Goal: Check status

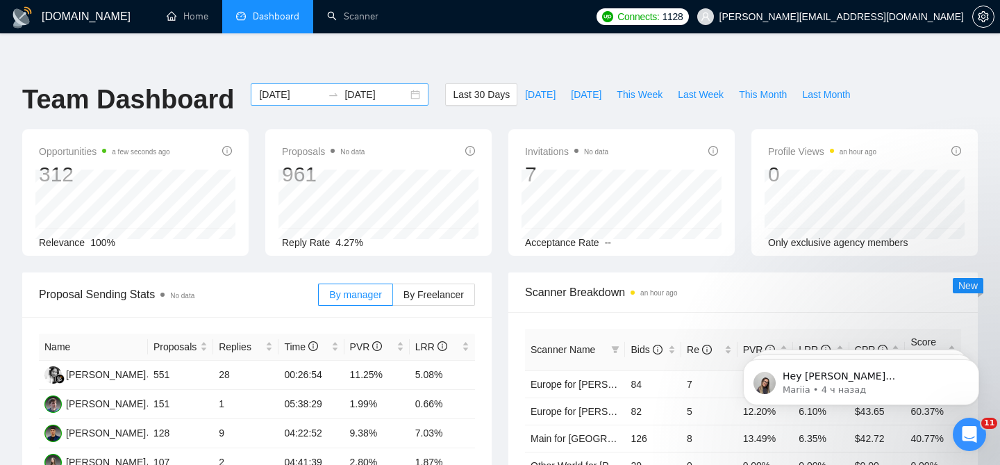
click at [402, 83] on div "[DATE] [DATE]" at bounding box center [340, 94] width 178 height 22
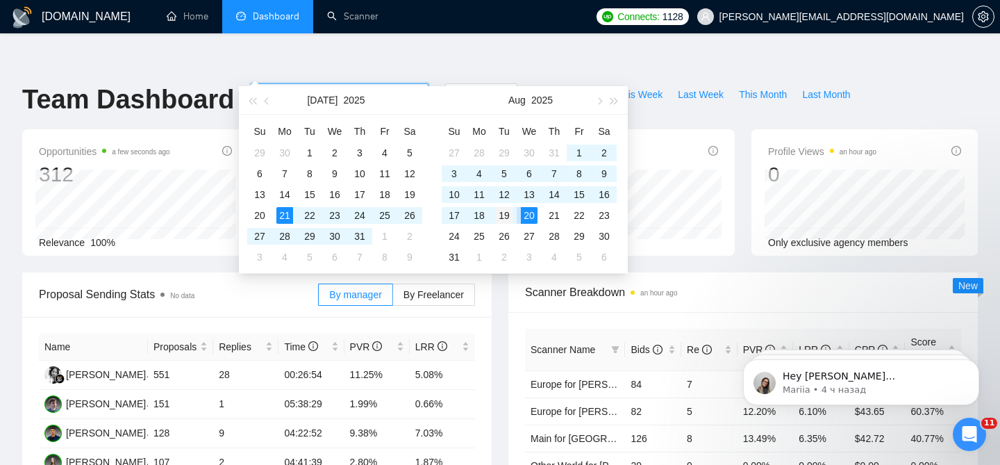
type input "[DATE]"
click at [506, 214] on div "19" at bounding box center [504, 215] width 17 height 17
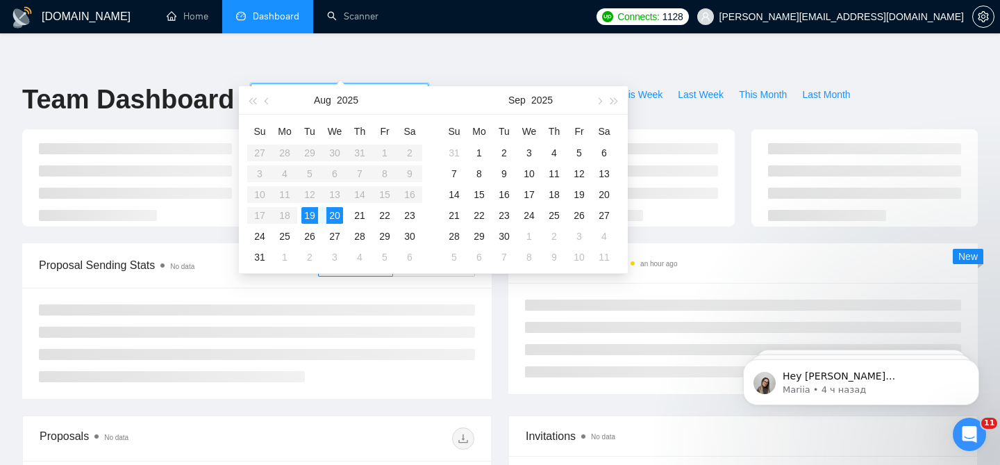
type input "[DATE]"
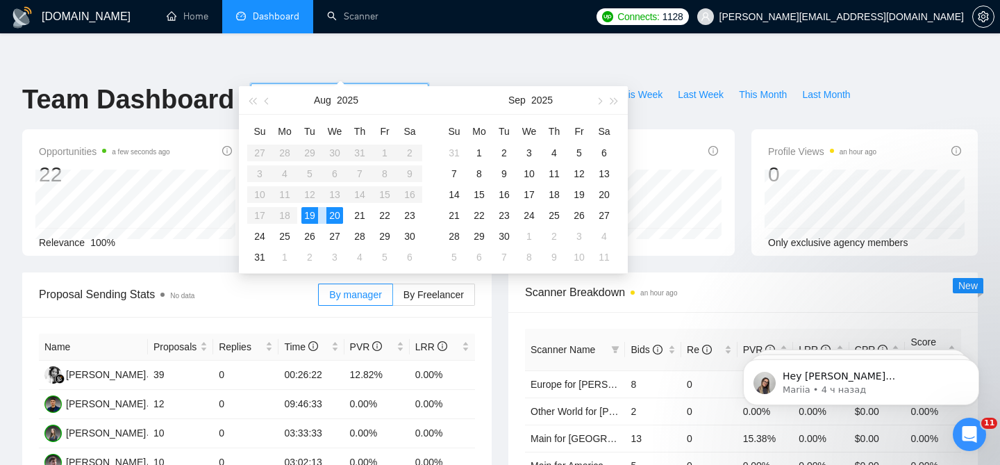
click at [339, 213] on div "20" at bounding box center [334, 215] width 17 height 17
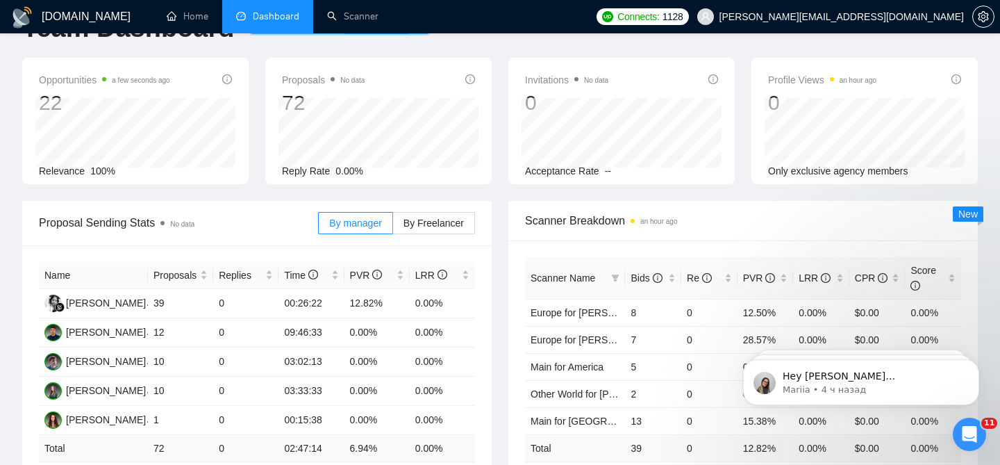
scroll to position [87, 0]
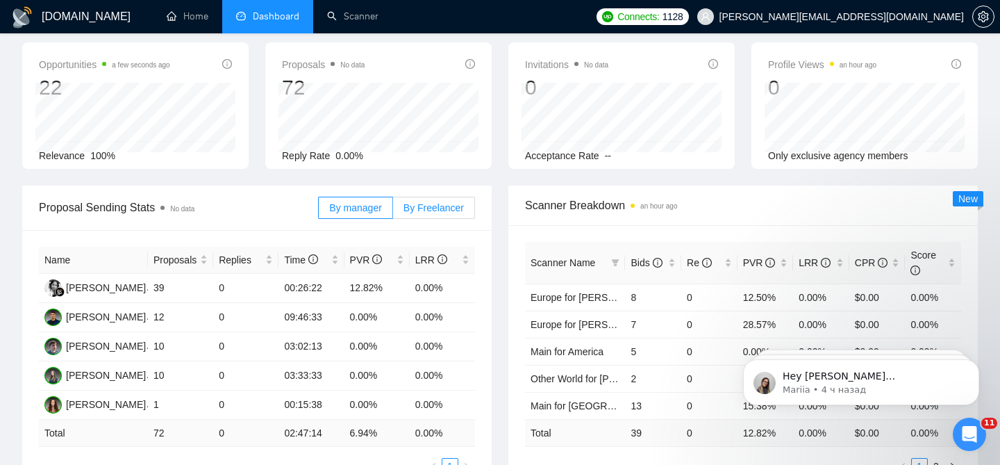
click at [425, 197] on label "By Freelancer" at bounding box center [434, 208] width 82 height 22
click at [393, 211] on input "By Freelancer" at bounding box center [393, 211] width 0 height 0
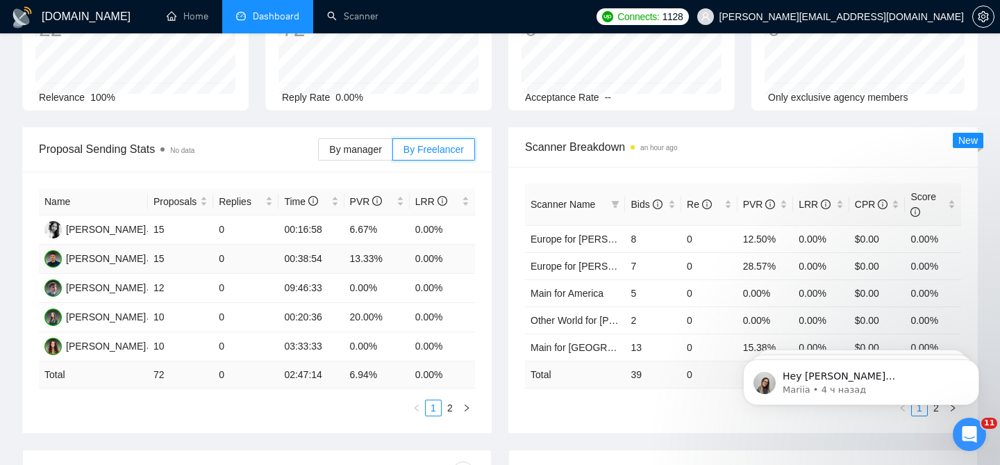
scroll to position [148, 0]
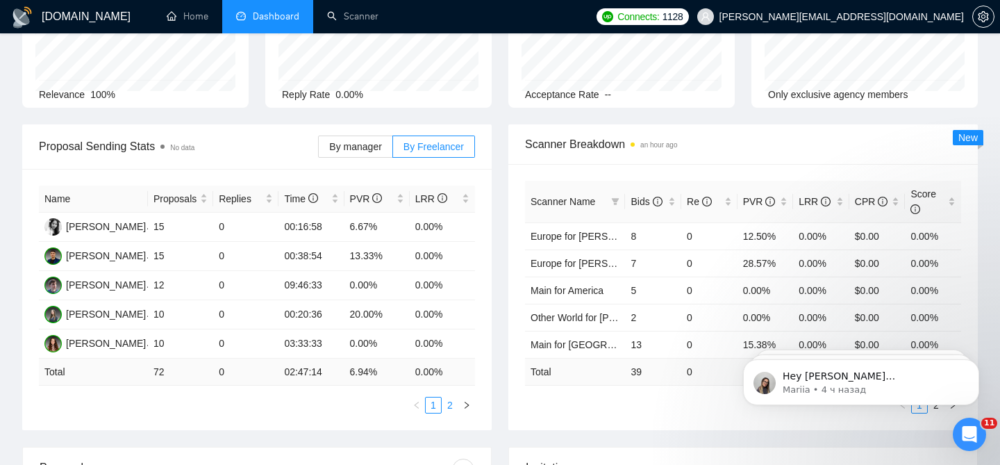
click at [449, 397] on link "2" at bounding box center [450, 404] width 15 height 15
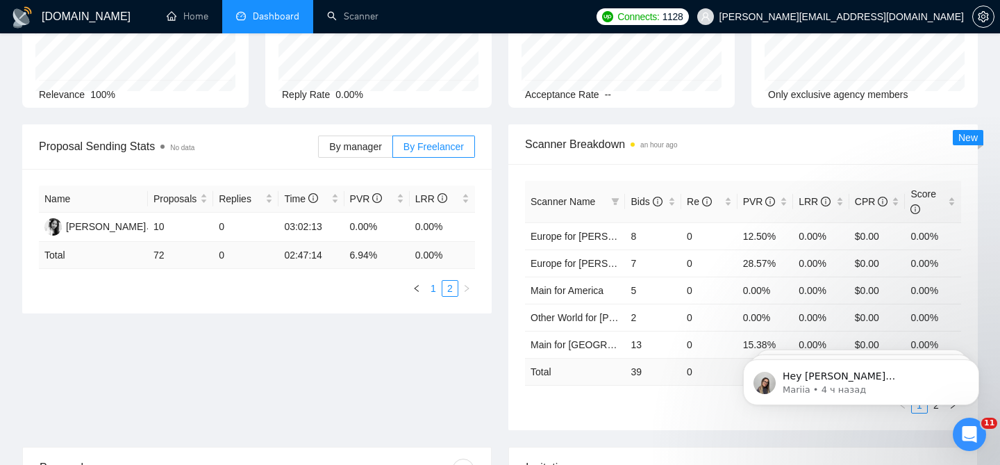
click at [426, 281] on link "1" at bounding box center [433, 288] width 15 height 15
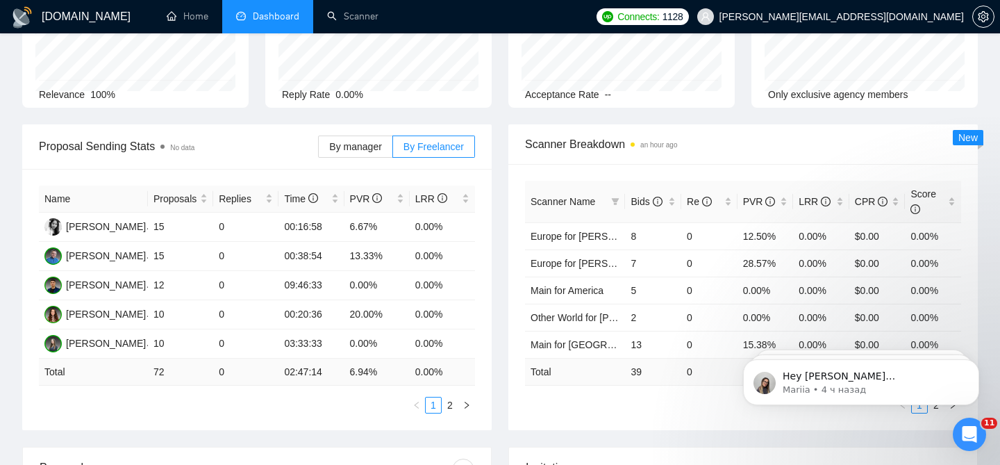
scroll to position [0, 0]
